Goal: Task Accomplishment & Management: Manage account settings

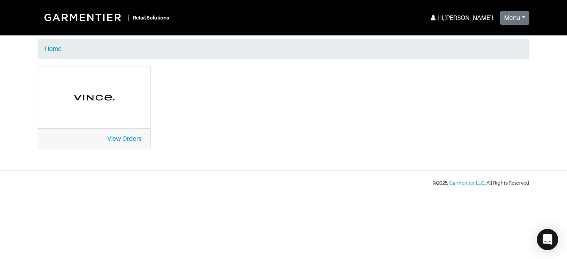
click at [122, 143] on div "View Orders" at bounding box center [94, 138] width 112 height 20
click at [121, 139] on link "View Orders" at bounding box center [124, 138] width 34 height 7
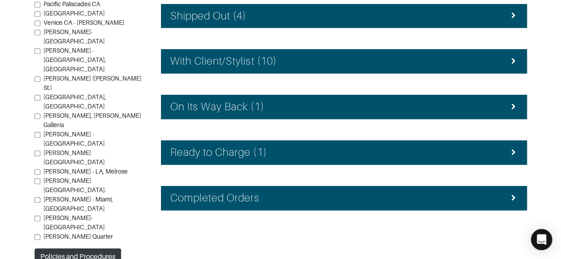
scroll to position [243, 0]
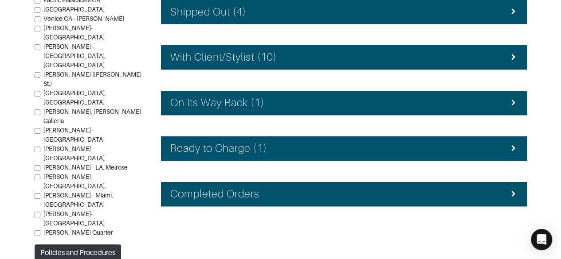
click at [427, 146] on div "Ready to Charge (1)" at bounding box center [343, 148] width 347 height 13
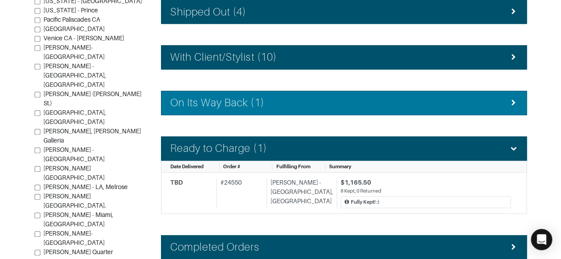
click at [261, 94] on li "On Its Way Back (1)" at bounding box center [344, 103] width 366 height 24
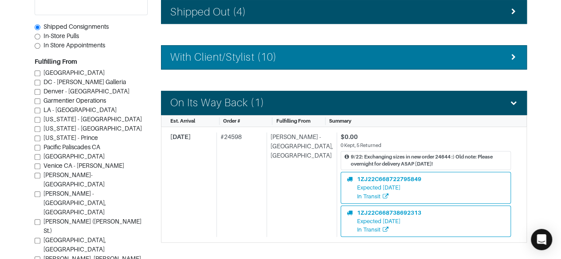
click at [281, 62] on div "With Client/Stylist (10)" at bounding box center [343, 57] width 347 height 13
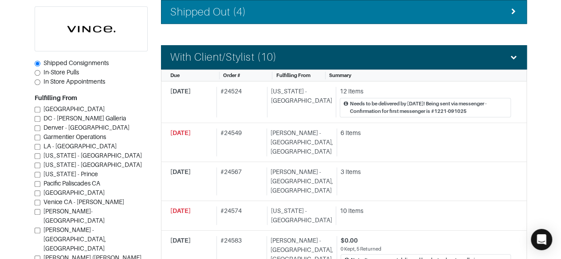
click at [267, 11] on div "Shipped Out (4)" at bounding box center [343, 12] width 347 height 13
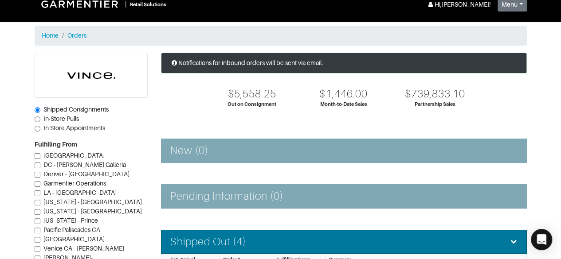
scroll to position [0, 0]
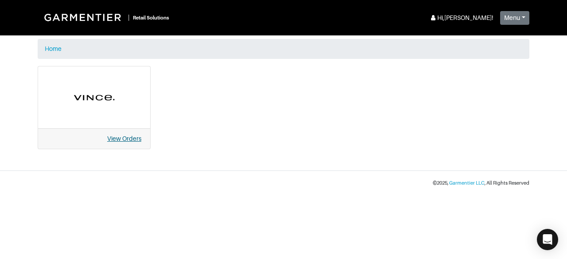
click at [121, 138] on link "View Orders" at bounding box center [124, 138] width 34 height 7
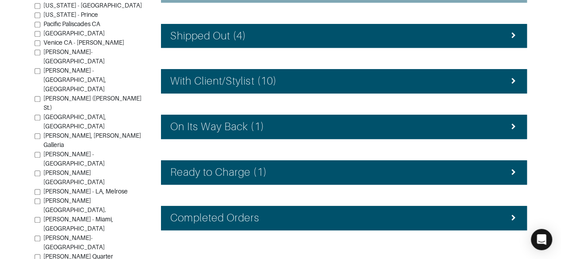
scroll to position [219, 0]
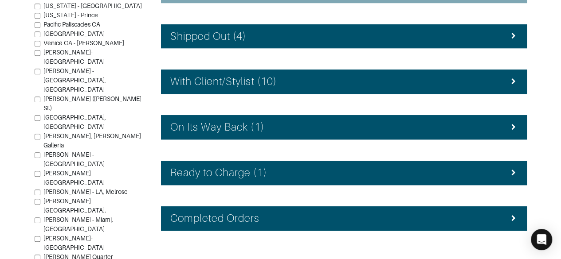
click at [349, 125] on div "On Its Way Back (1)" at bounding box center [343, 127] width 347 height 13
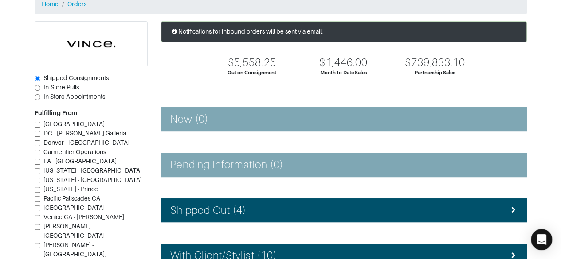
scroll to position [44, 0]
